Goal: Task Accomplishment & Management: Complete application form

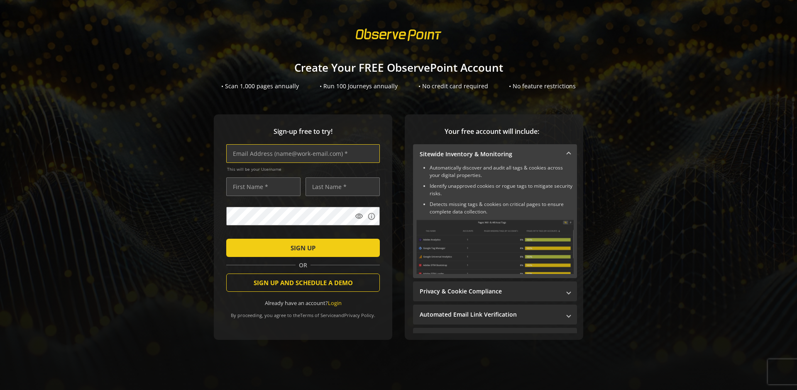
click at [301, 153] on input "text" at bounding box center [302, 153] width 153 height 19
type input "[EMAIL_ADDRESS][DOMAIN_NAME]"
click at [261, 187] on input "text" at bounding box center [263, 187] width 74 height 19
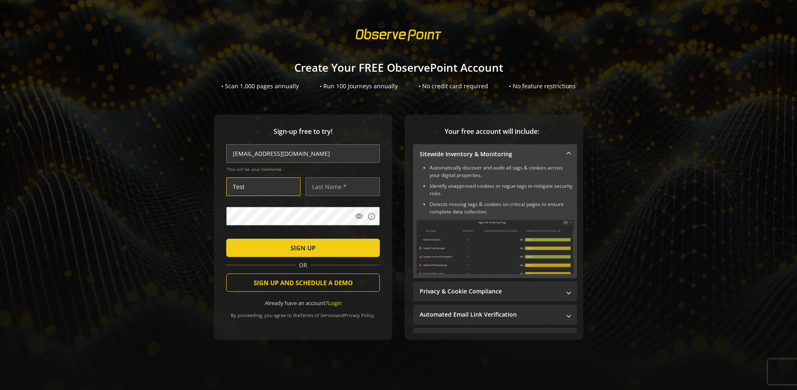
type input "Test"
click at [340, 187] on input "text" at bounding box center [342, 187] width 74 height 19
type input "Test"
click at [301, 248] on span "SIGN UP" at bounding box center [302, 248] width 25 height 15
